Goal: Check status: Check status

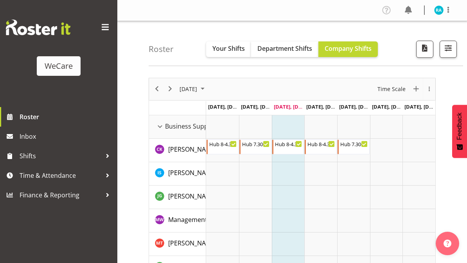
click at [236, 47] on span "Your Shifts" at bounding box center [228, 48] width 32 height 9
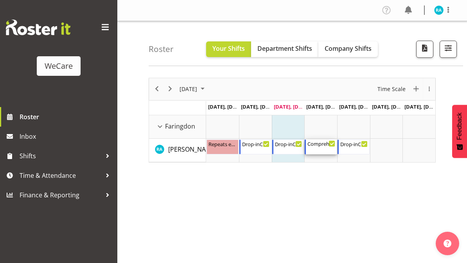
click at [327, 143] on div "Comprehensive Consult 10-6" at bounding box center [321, 144] width 28 height 8
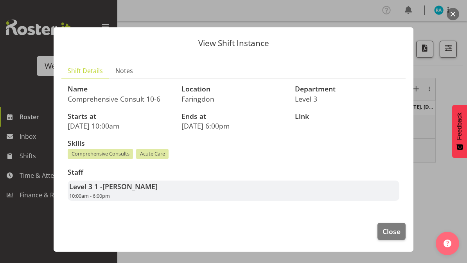
click at [391, 227] on span "Close" at bounding box center [392, 231] width 18 height 10
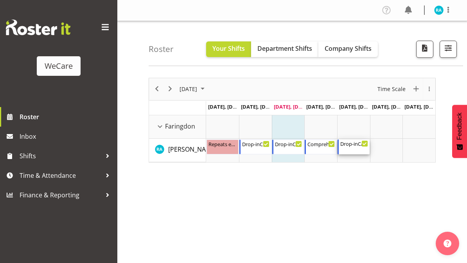
click at [353, 145] on div "Drop-inCare 8-4" at bounding box center [354, 144] width 28 height 8
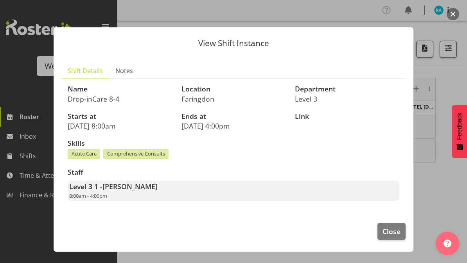
click at [391, 228] on span "Close" at bounding box center [392, 231] width 18 height 10
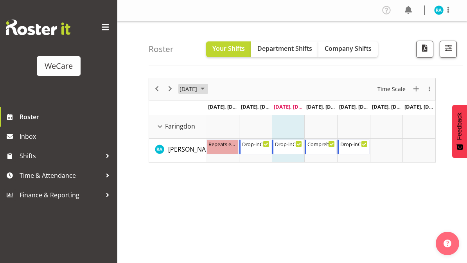
click at [184, 89] on span "[DATE]" at bounding box center [188, 89] width 19 height 10
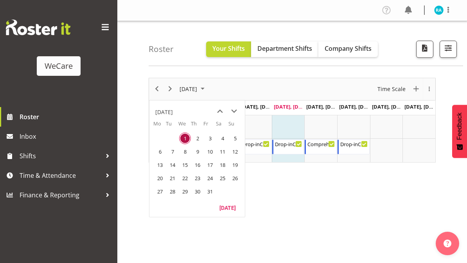
click at [231, 110] on span "next month" at bounding box center [234, 111] width 14 height 14
click at [234, 111] on span "next month" at bounding box center [234, 111] width 14 height 14
click at [159, 139] on span "1" at bounding box center [160, 139] width 12 height 12
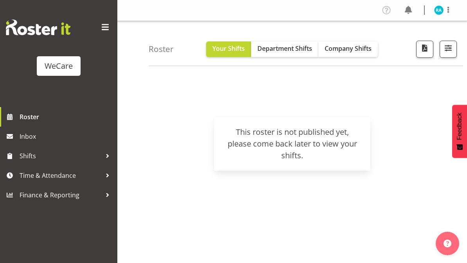
click at [354, 49] on span "Company Shifts" at bounding box center [348, 48] width 47 height 9
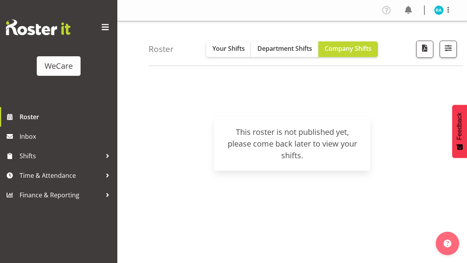
click at [59, 67] on div "WeCare" at bounding box center [59, 66] width 28 height 12
click at [110, 25] on span at bounding box center [105, 27] width 13 height 13
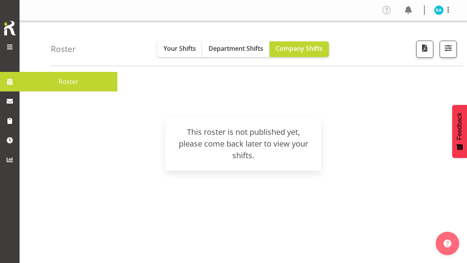
click at [23, 79] on link "Roster" at bounding box center [69, 82] width 98 height 20
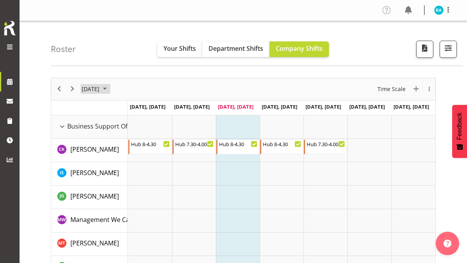
click at [86, 88] on span "[DATE]" at bounding box center [90, 89] width 19 height 10
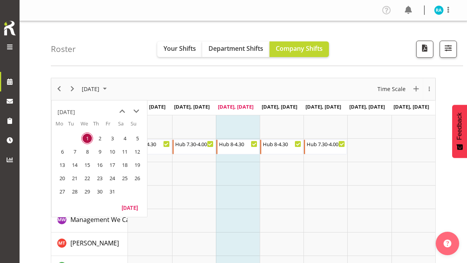
click at [135, 113] on span "next month" at bounding box center [136, 111] width 14 height 14
click at [97, 194] on span "27" at bounding box center [100, 192] width 12 height 12
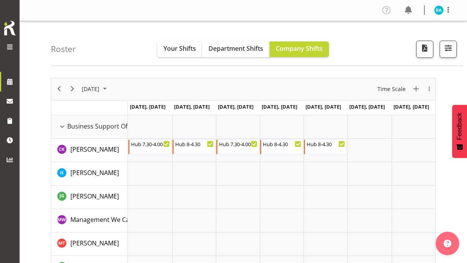
click at [165, 47] on span "Your Shifts" at bounding box center [180, 48] width 32 height 9
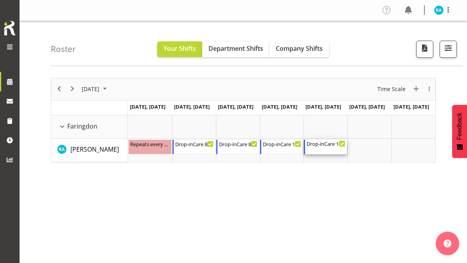
click at [328, 145] on div "Drop-inCare 10-6" at bounding box center [326, 144] width 39 height 8
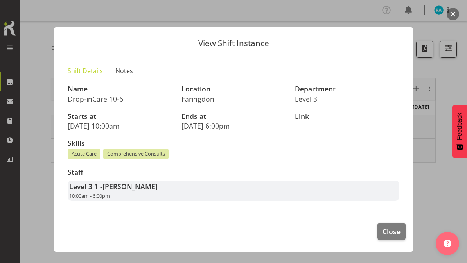
click at [390, 226] on span "Close" at bounding box center [392, 231] width 18 height 10
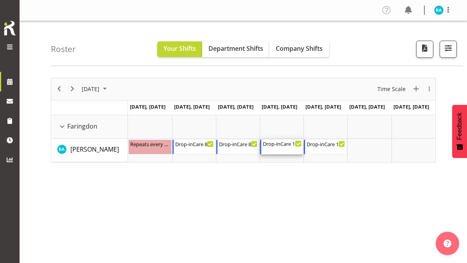
click at [295, 144] on div "Drop-inCare 10-6" at bounding box center [282, 144] width 39 height 8
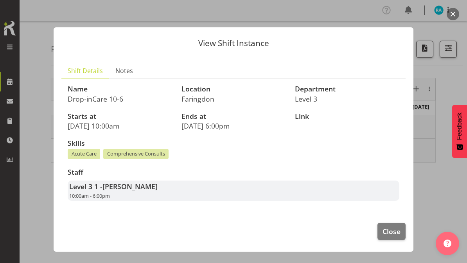
click at [382, 229] on button "Close" at bounding box center [391, 231] width 28 height 17
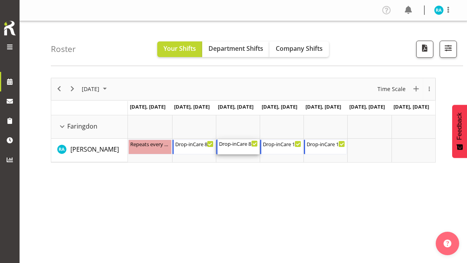
click at [229, 141] on div "Drop-inCare 8-4" at bounding box center [238, 144] width 39 height 8
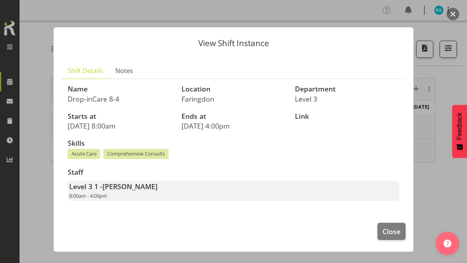
click at [392, 226] on span "Close" at bounding box center [392, 231] width 18 height 10
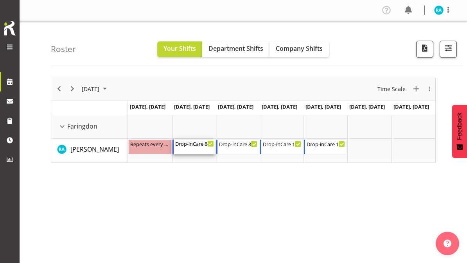
click at [199, 148] on div "Drop-inCare [DATE] 8:00 AM - 4:00 PM" at bounding box center [194, 147] width 39 height 15
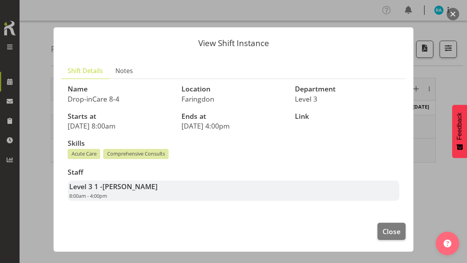
click at [395, 228] on span "Close" at bounding box center [392, 231] width 18 height 10
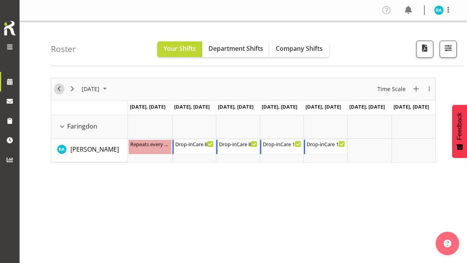
click at [57, 90] on span "Previous" at bounding box center [58, 89] width 9 height 10
click at [190, 142] on div "Drop-inCare 10-6" at bounding box center [194, 144] width 39 height 8
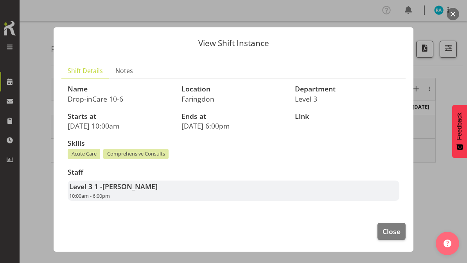
click at [399, 229] on span "Close" at bounding box center [392, 231] width 18 height 10
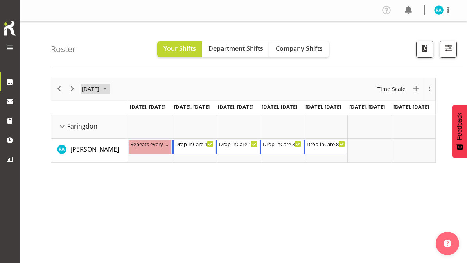
click at [100, 88] on span "[DATE]" at bounding box center [90, 89] width 19 height 10
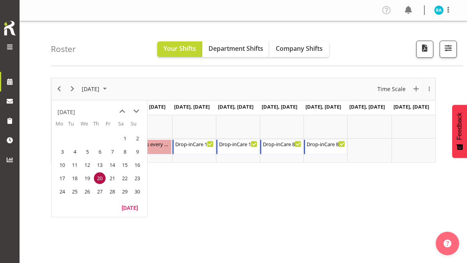
click at [120, 110] on span "previous month" at bounding box center [122, 111] width 14 height 14
click at [75, 152] on span "7" at bounding box center [75, 152] width 12 height 12
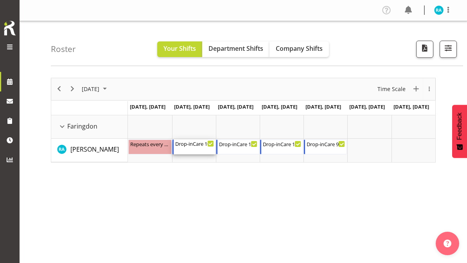
click at [209, 146] on div "Timeline Week of October 7, 2025" at bounding box center [211, 144] width 6 height 6
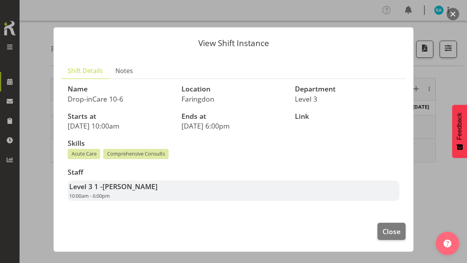
click at [398, 223] on button "Close" at bounding box center [391, 231] width 28 height 17
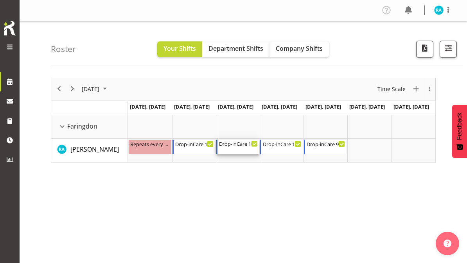
click at [251, 149] on div "Drop-inCare 10-6 10:00 AM - 6:00 PM" at bounding box center [238, 147] width 39 height 15
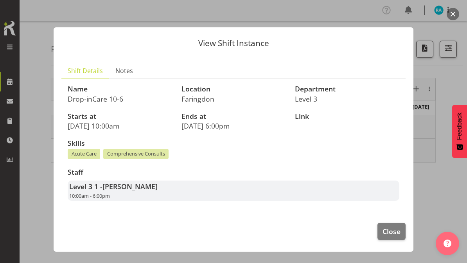
click at [394, 226] on span "Close" at bounding box center [392, 231] width 18 height 10
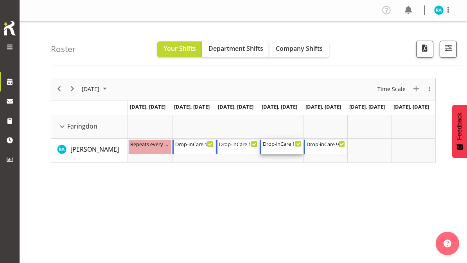
click at [291, 146] on div "Drop-inCare 10-6" at bounding box center [282, 144] width 39 height 8
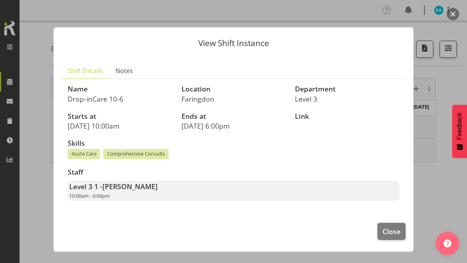
click at [395, 226] on span "Close" at bounding box center [392, 231] width 18 height 10
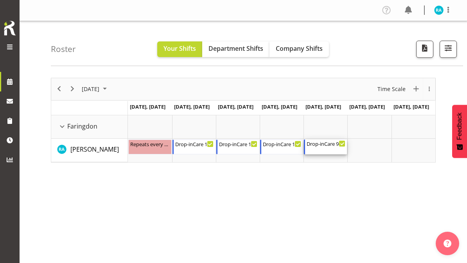
click at [339, 149] on div "Drop-inCare 9-5 9:00 AM - 5:00 PM" at bounding box center [326, 147] width 39 height 15
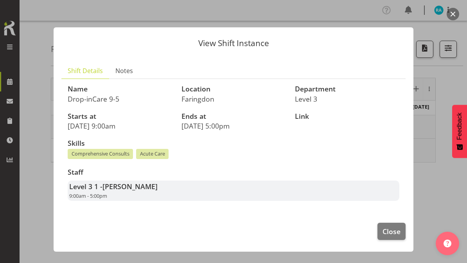
click at [393, 226] on span "Close" at bounding box center [392, 231] width 18 height 10
